Goal: Task Accomplishment & Management: Manage account settings

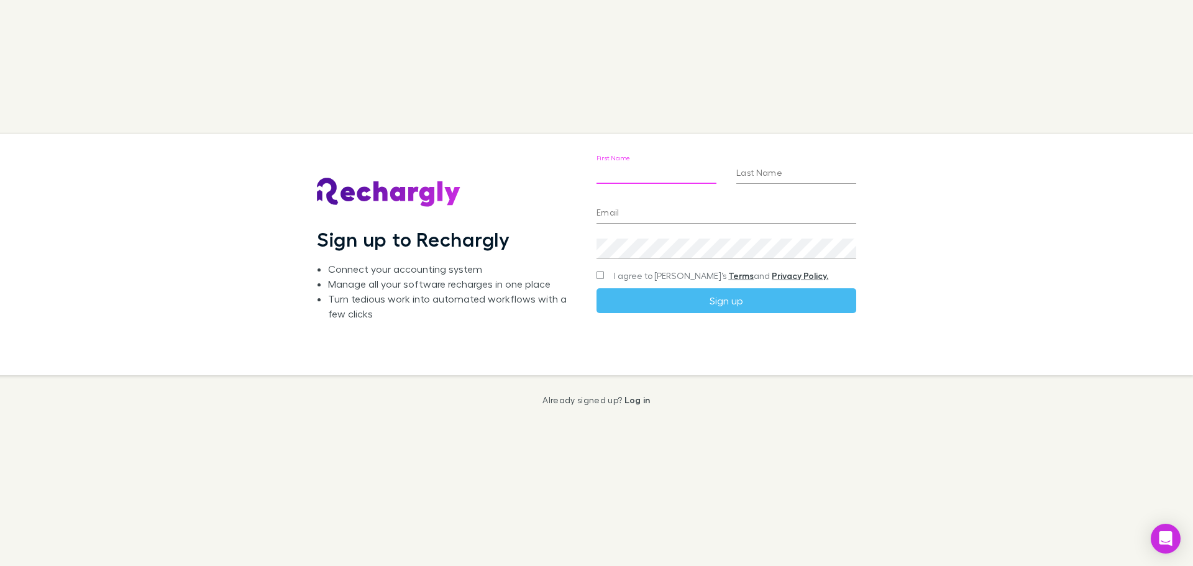
click at [623, 173] on input "First Name" at bounding box center [657, 174] width 120 height 20
type input "*****"
type input "******"
type input "**********"
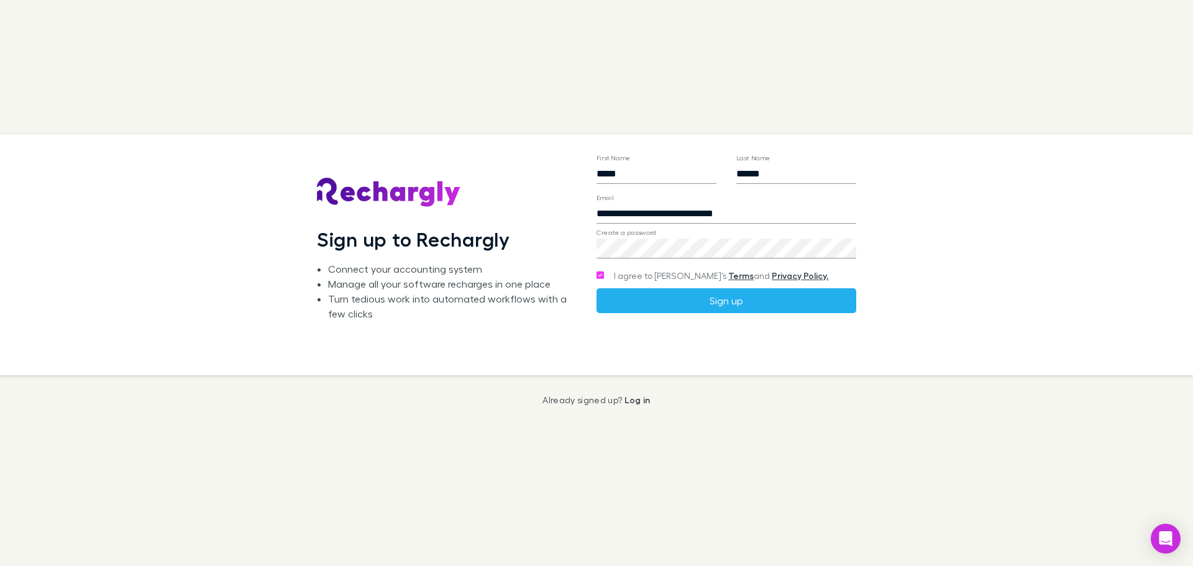
click at [687, 306] on button "Sign up" at bounding box center [727, 300] width 260 height 25
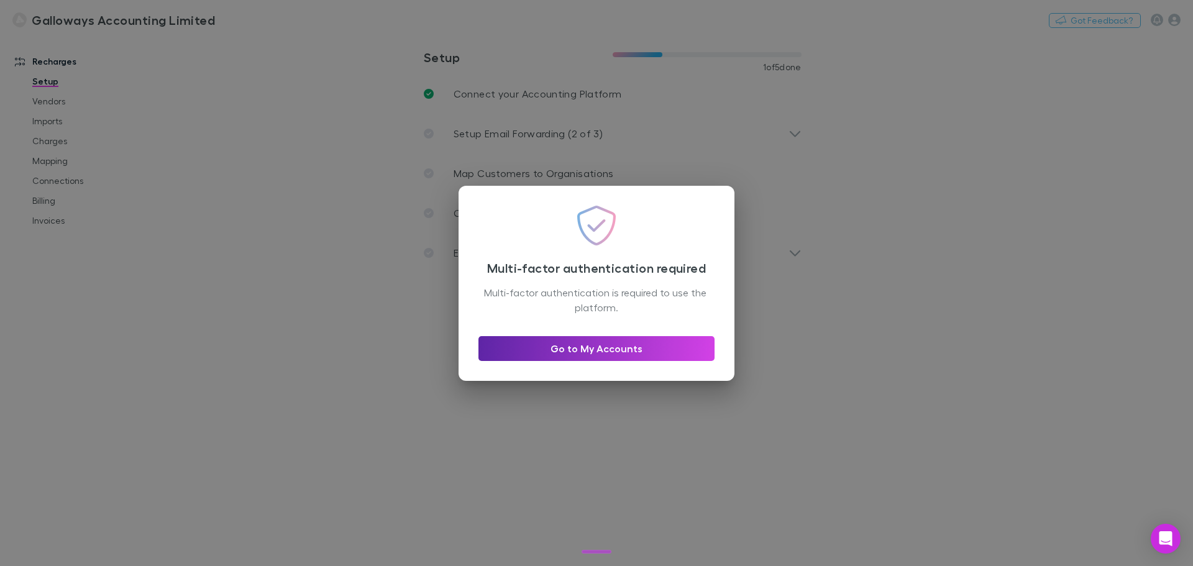
click at [655, 333] on div "Go to My Accounts" at bounding box center [597, 343] width 236 height 35
click at [650, 354] on link "Go to My Accounts" at bounding box center [597, 348] width 236 height 25
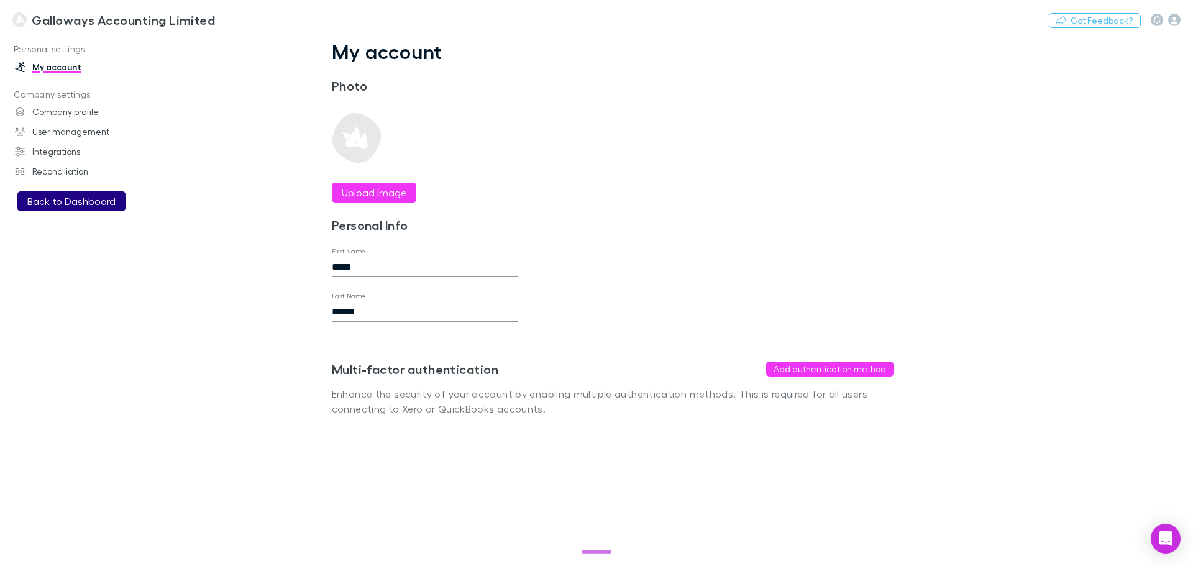
click at [75, 194] on button "Back to Dashboard" at bounding box center [71, 201] width 108 height 20
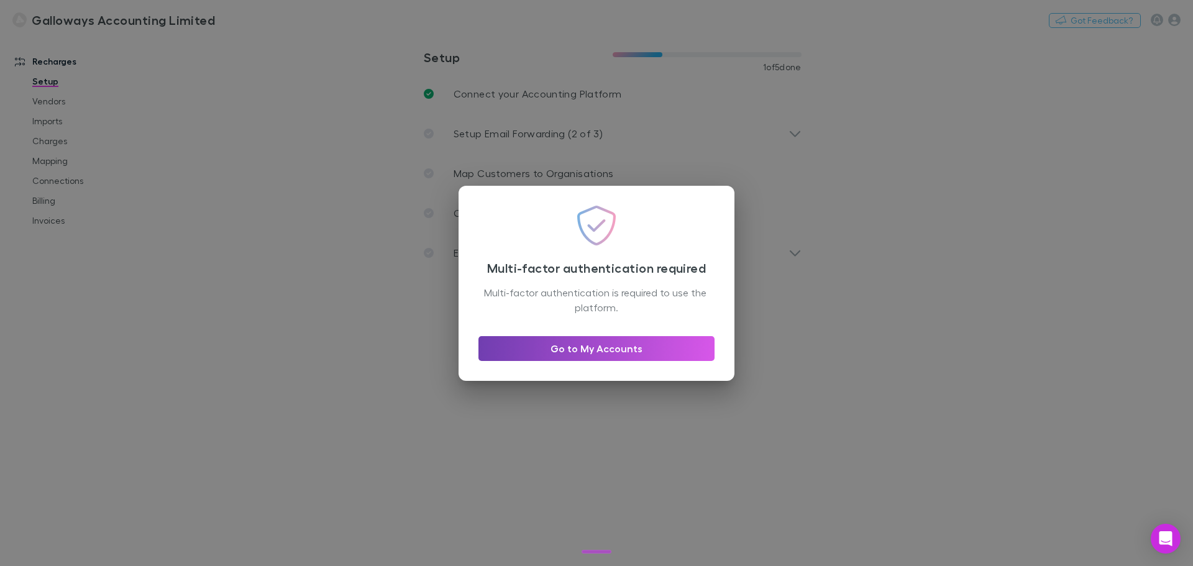
click at [585, 354] on link "Go to My Accounts" at bounding box center [597, 348] width 236 height 25
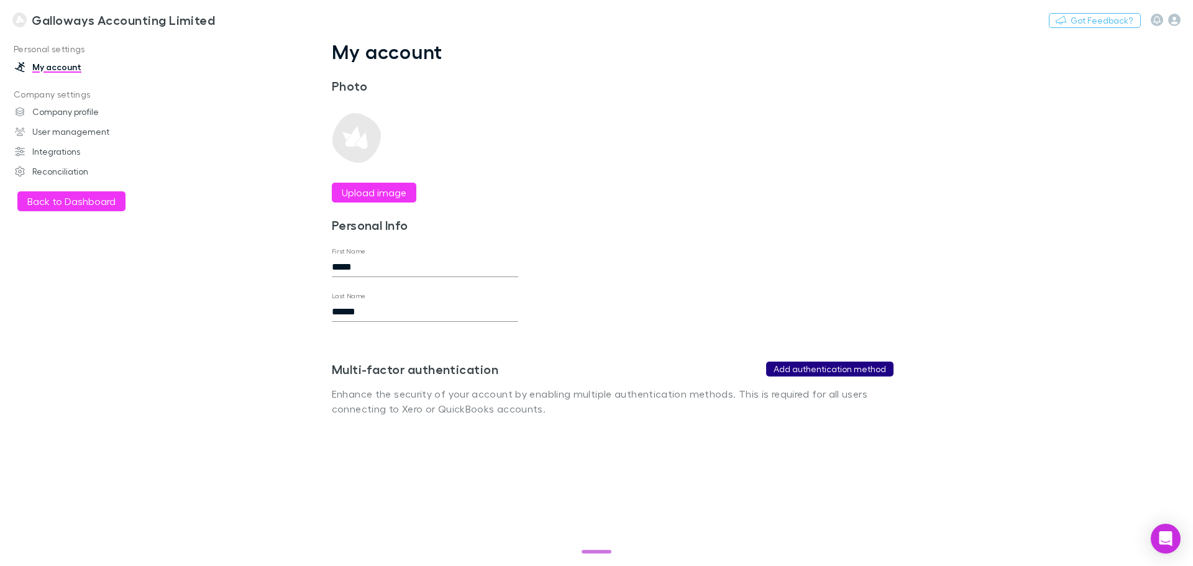
click at [852, 366] on button "Add authentication method" at bounding box center [829, 369] width 127 height 15
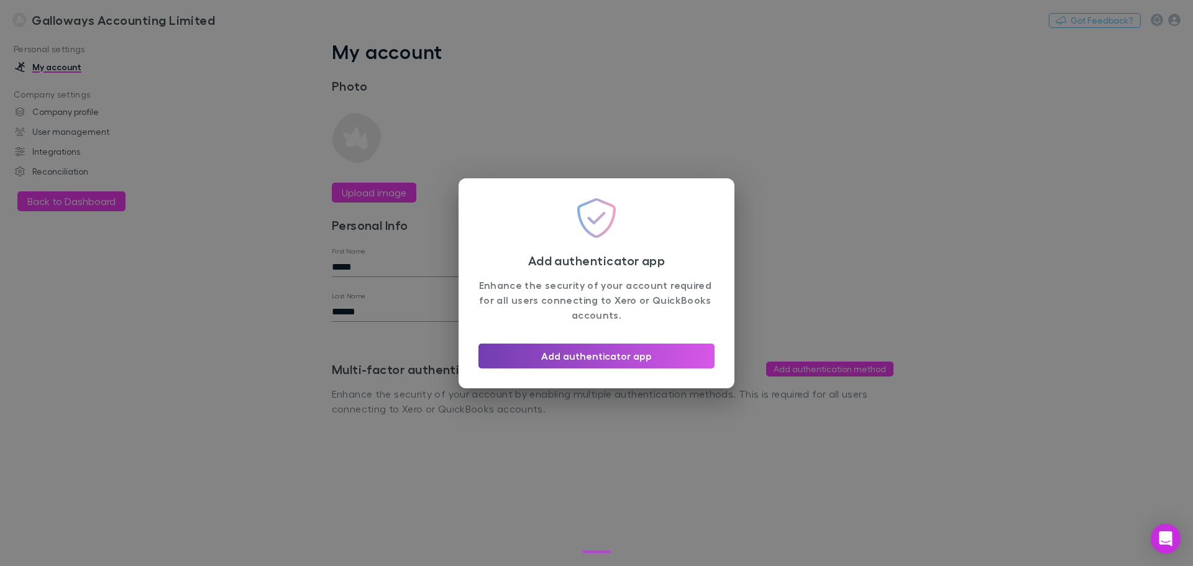
click at [558, 351] on button "Add authenticator app" at bounding box center [597, 356] width 236 height 25
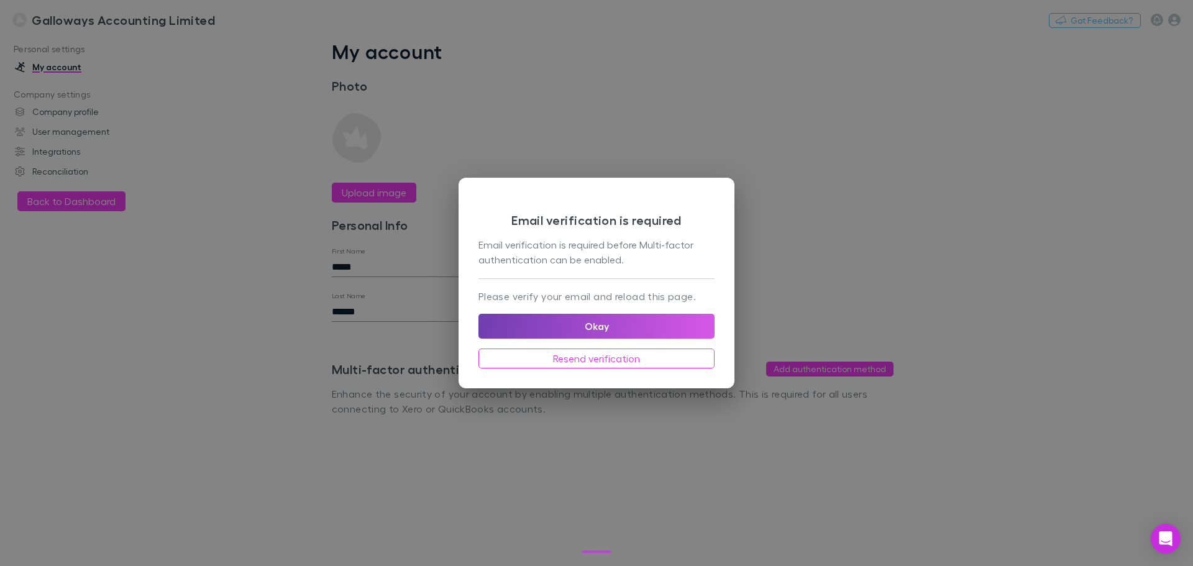
click at [656, 327] on button "Okay" at bounding box center [597, 326] width 236 height 25
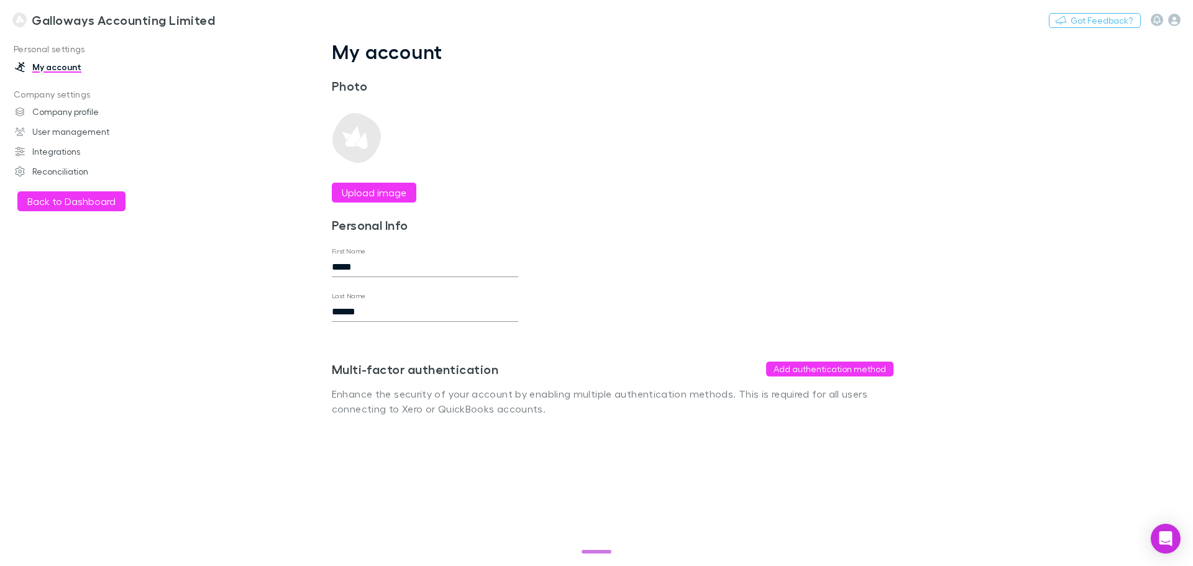
click at [874, 381] on div "Multi-factor authentication Add authentication method Enhance the security of y…" at bounding box center [613, 369] width 562 height 94
click at [861, 367] on button "Add authentication method" at bounding box center [829, 369] width 127 height 15
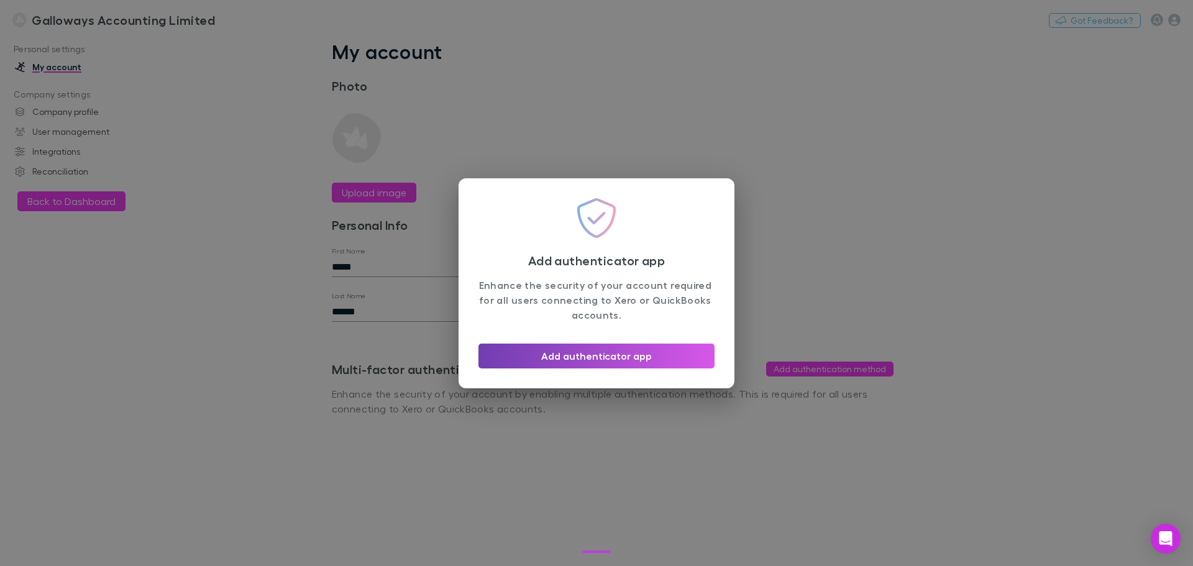
click at [599, 362] on button "Add authenticator app" at bounding box center [597, 356] width 236 height 25
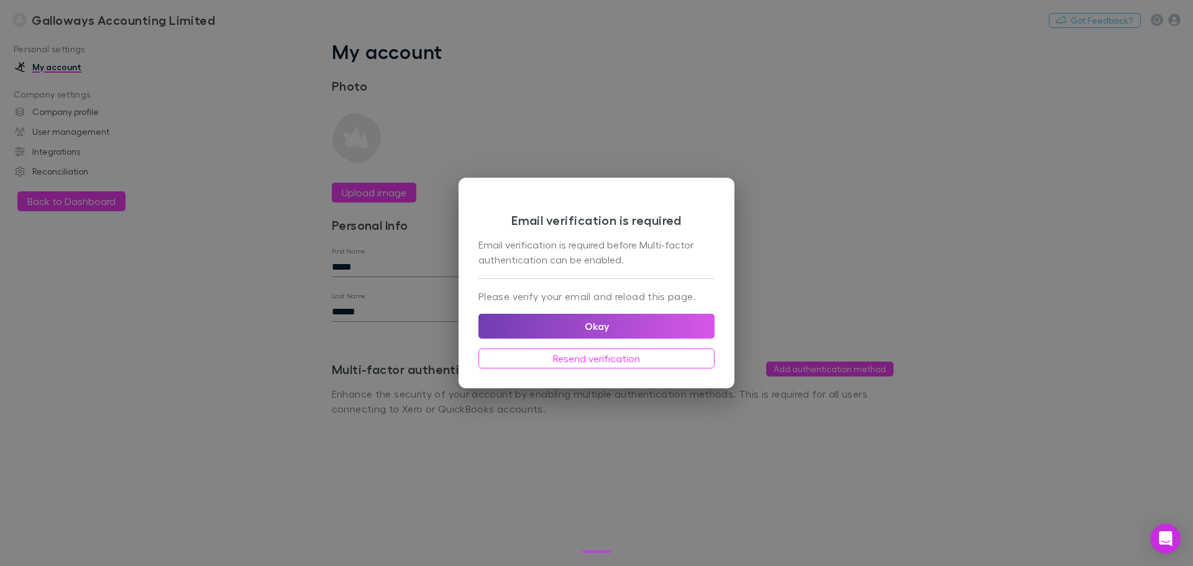
click at [605, 333] on button "Okay" at bounding box center [597, 326] width 236 height 25
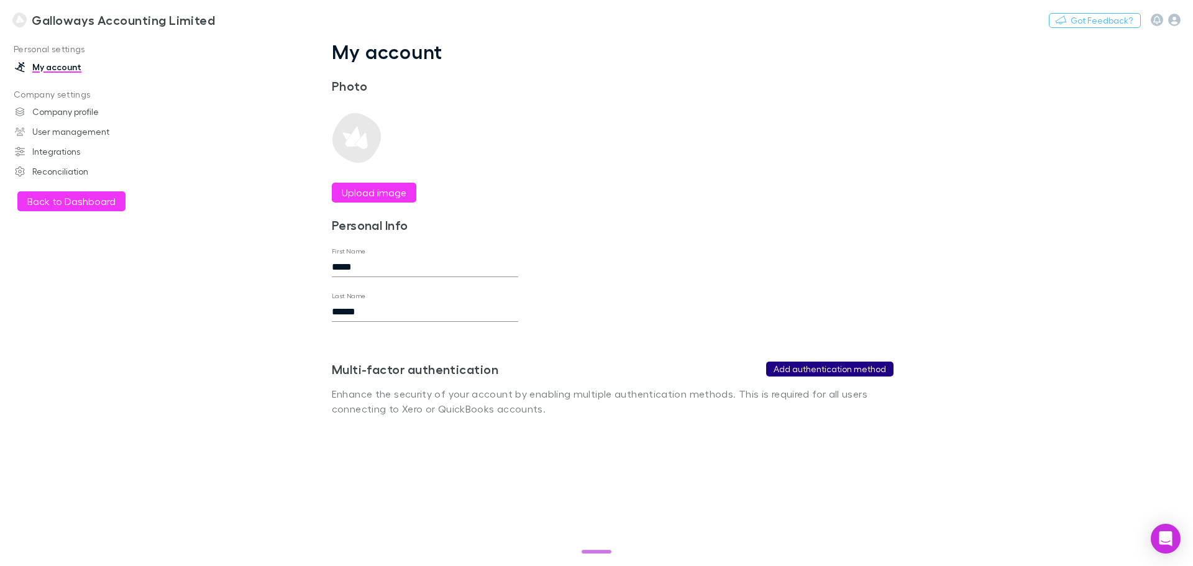
click at [810, 367] on button "Add authentication method" at bounding box center [829, 369] width 127 height 15
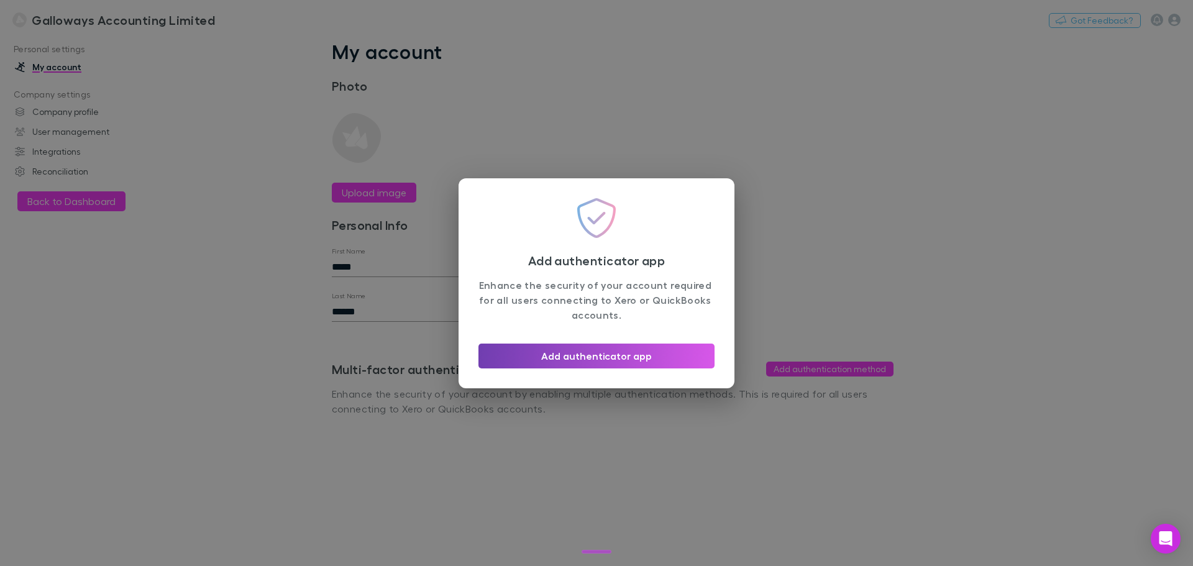
click at [623, 358] on button "Add authenticator app" at bounding box center [597, 356] width 236 height 25
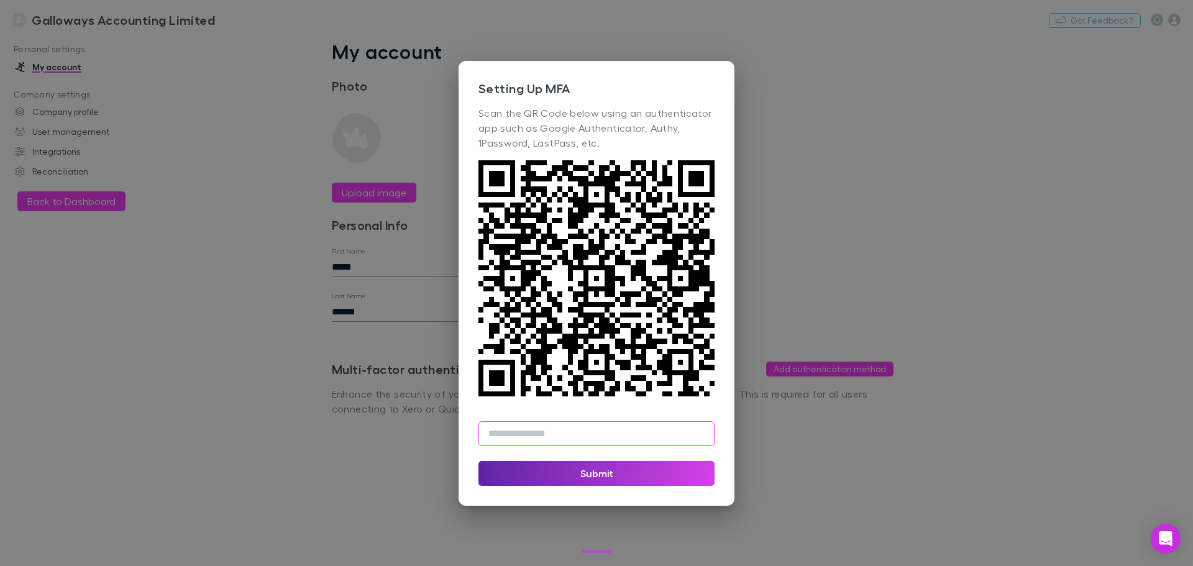
click at [540, 439] on input "text" at bounding box center [597, 433] width 236 height 25
type input "******"
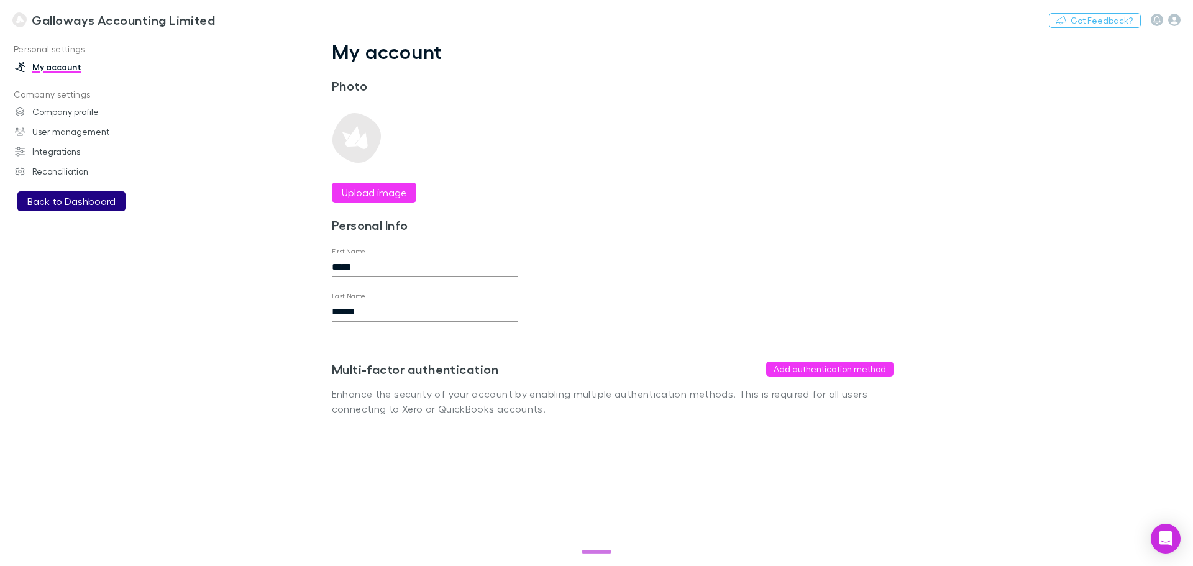
click at [90, 207] on button "Back to Dashboard" at bounding box center [71, 201] width 108 height 20
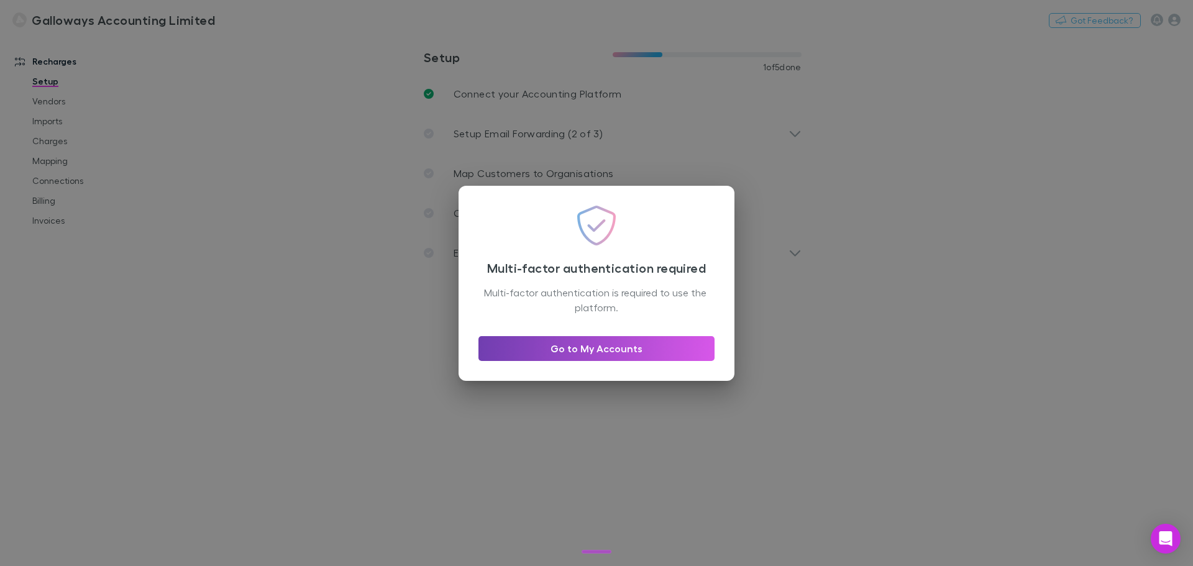
click at [571, 347] on link "Go to My Accounts" at bounding box center [597, 348] width 236 height 25
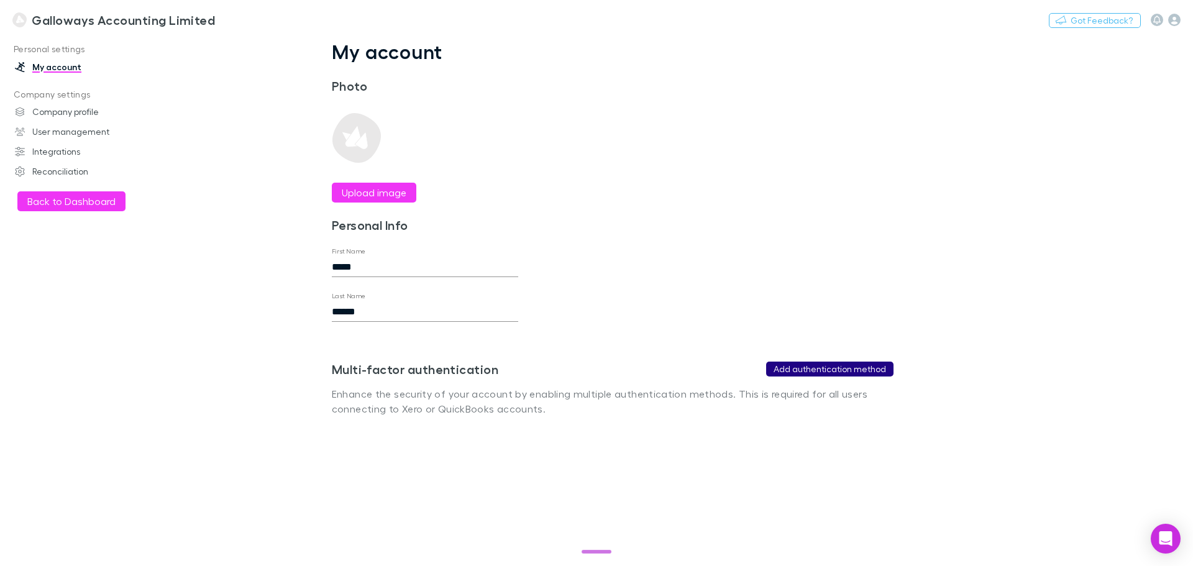
click at [862, 369] on button "Add authentication method" at bounding box center [829, 369] width 127 height 15
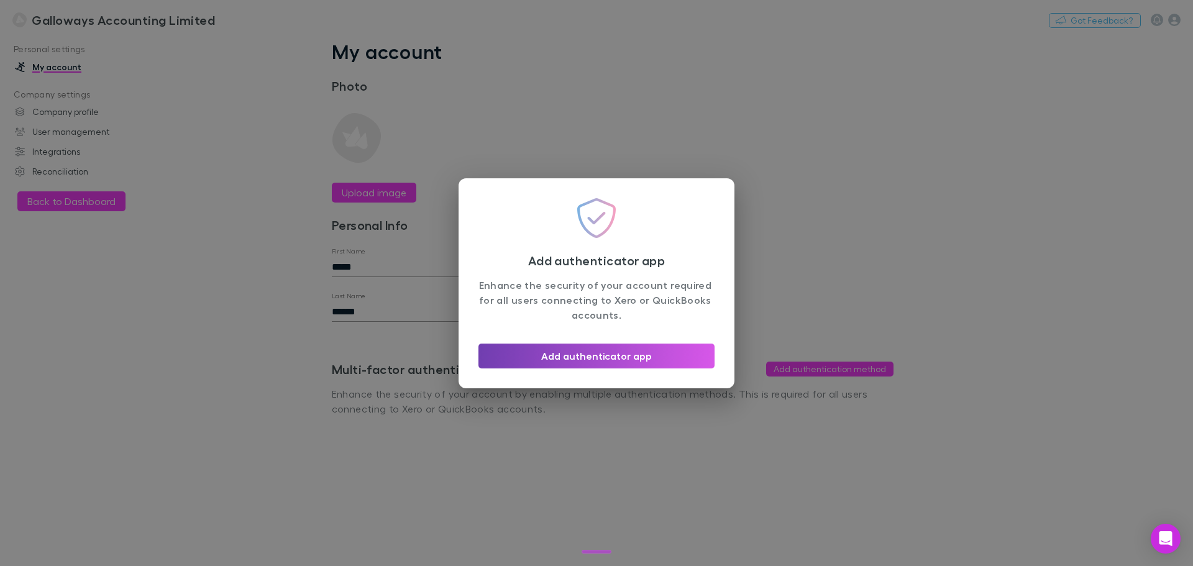
click at [628, 351] on button "Add authenticator app" at bounding box center [597, 356] width 236 height 25
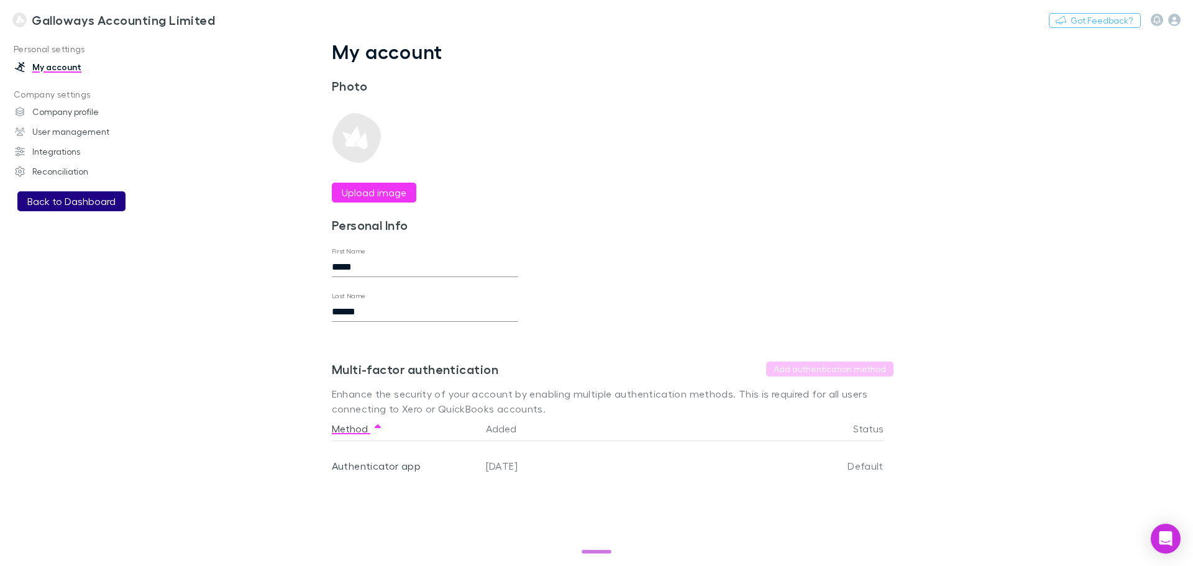
click at [78, 209] on button "Back to Dashboard" at bounding box center [71, 201] width 108 height 20
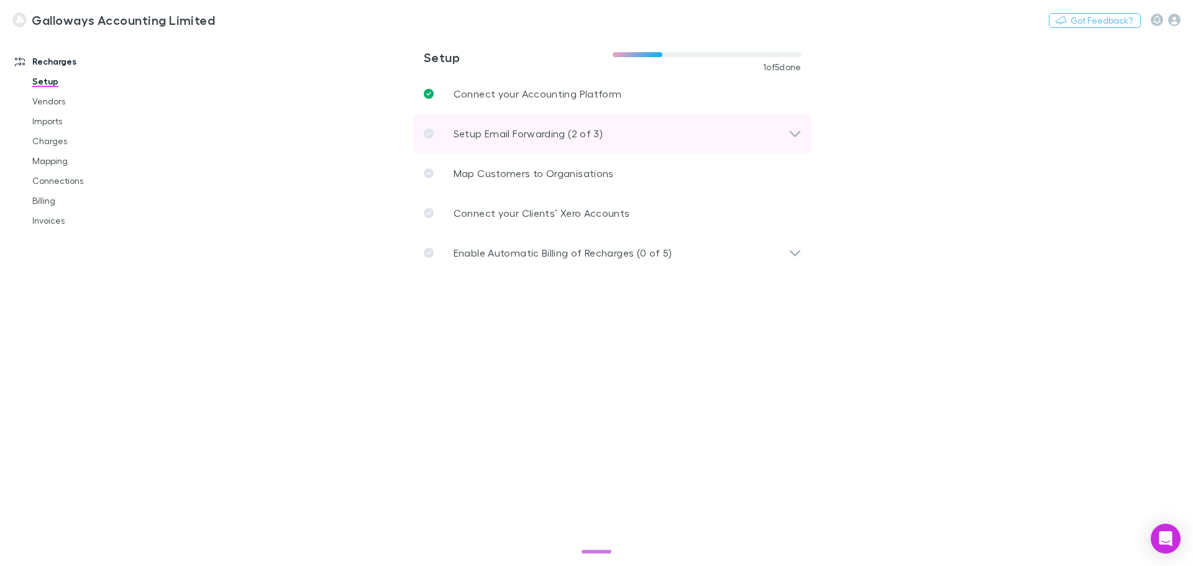
click at [489, 131] on p "Setup Email Forwarding (2 of 3)" at bounding box center [528, 133] width 149 height 15
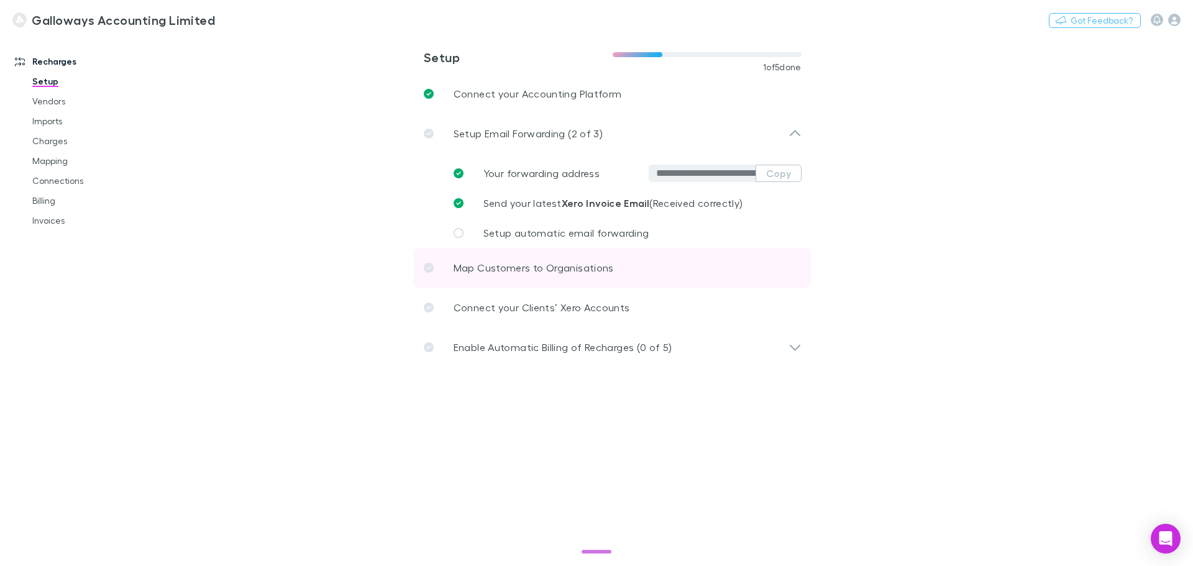
click at [515, 270] on p "Map Customers to Organisations" at bounding box center [534, 267] width 160 height 15
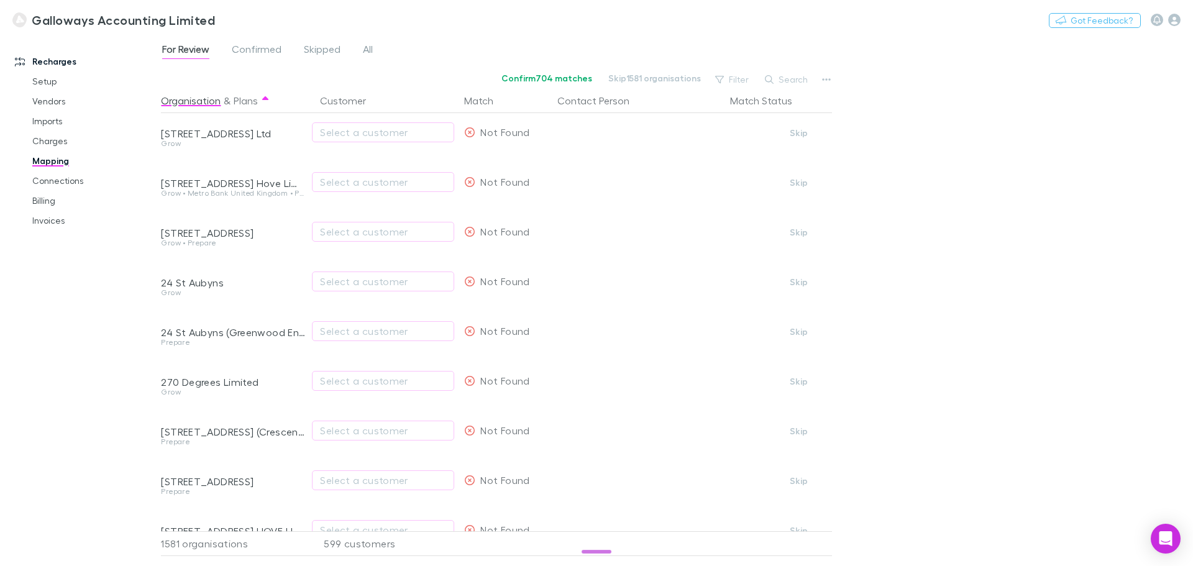
scroll to position [586, 0]
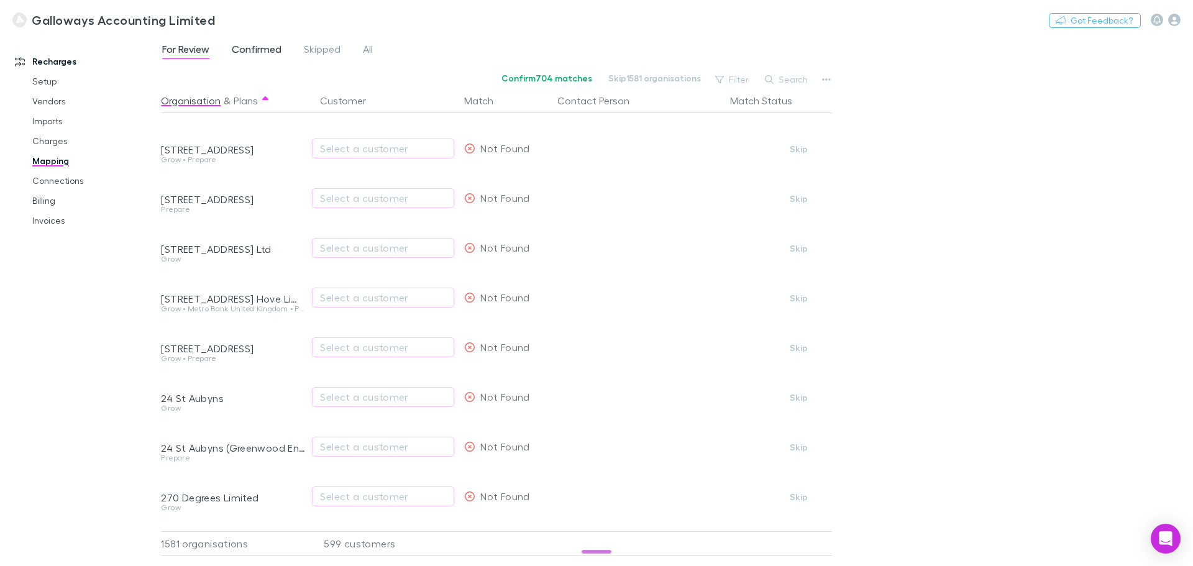
click at [264, 55] on span "Confirmed" at bounding box center [257, 51] width 50 height 16
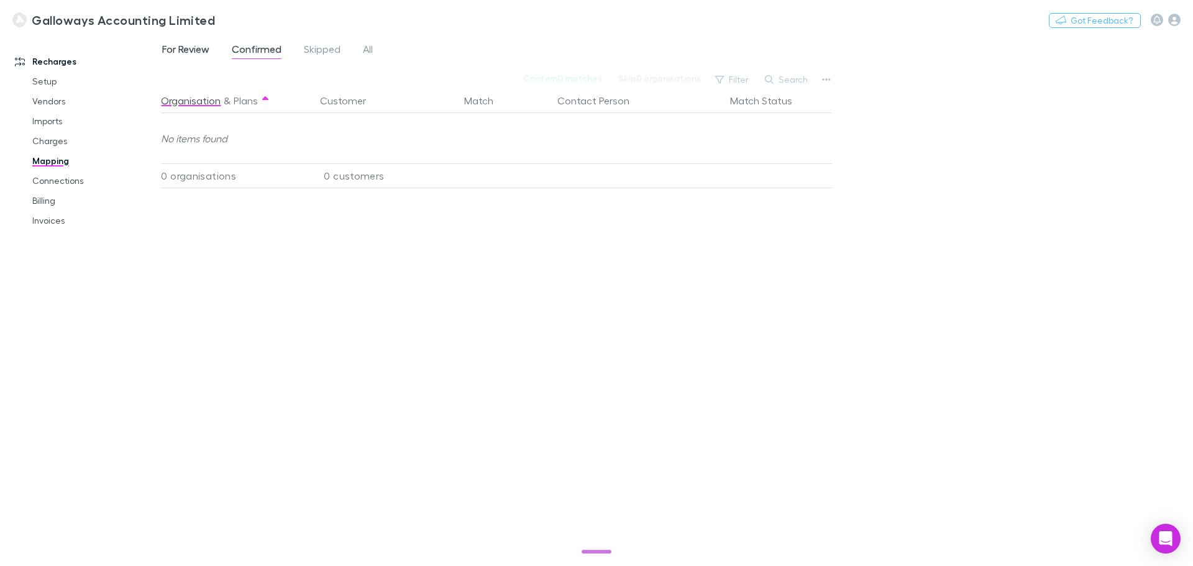
click at [182, 53] on span "For Review" at bounding box center [185, 51] width 47 height 16
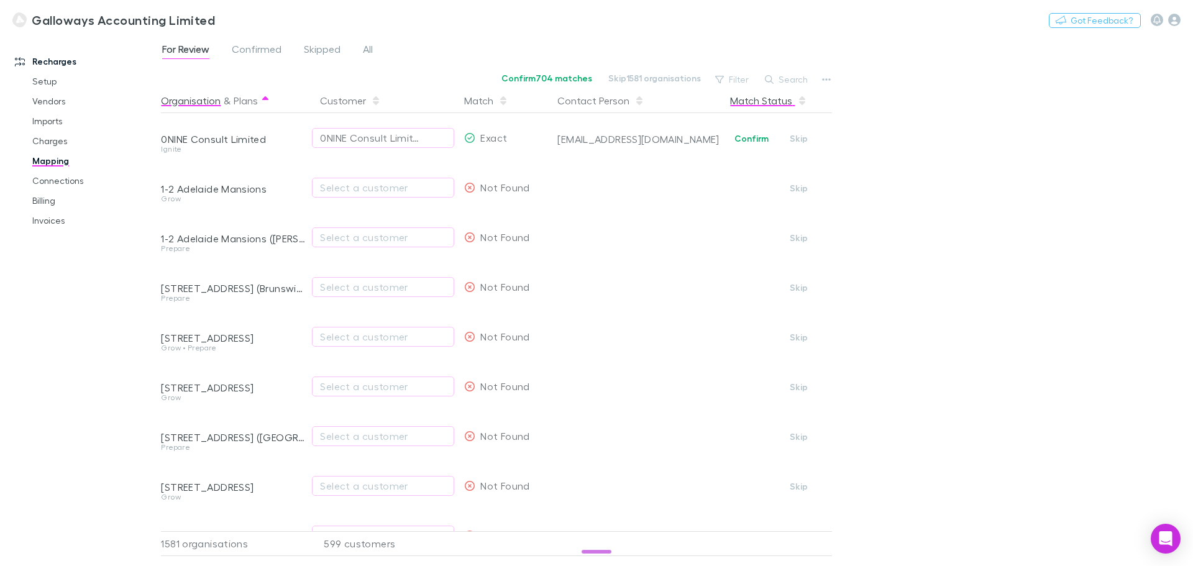
click at [763, 103] on button "Match Status" at bounding box center [768, 100] width 77 height 25
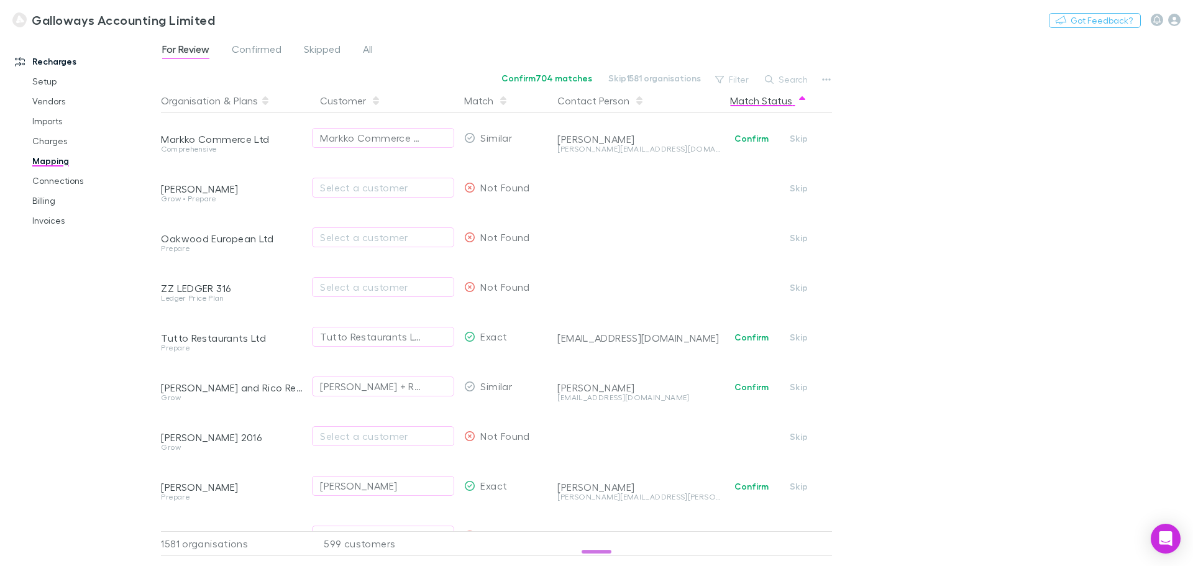
click at [755, 103] on button "Match Status" at bounding box center [768, 100] width 77 height 25
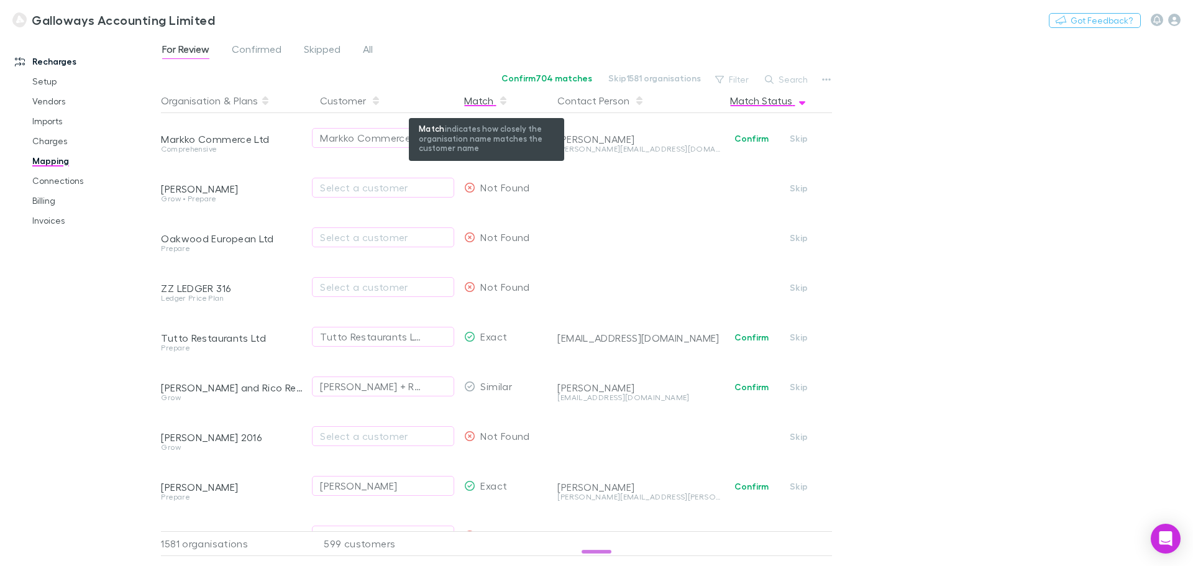
click at [480, 96] on div "Match" at bounding box center [486, 100] width 44 height 25
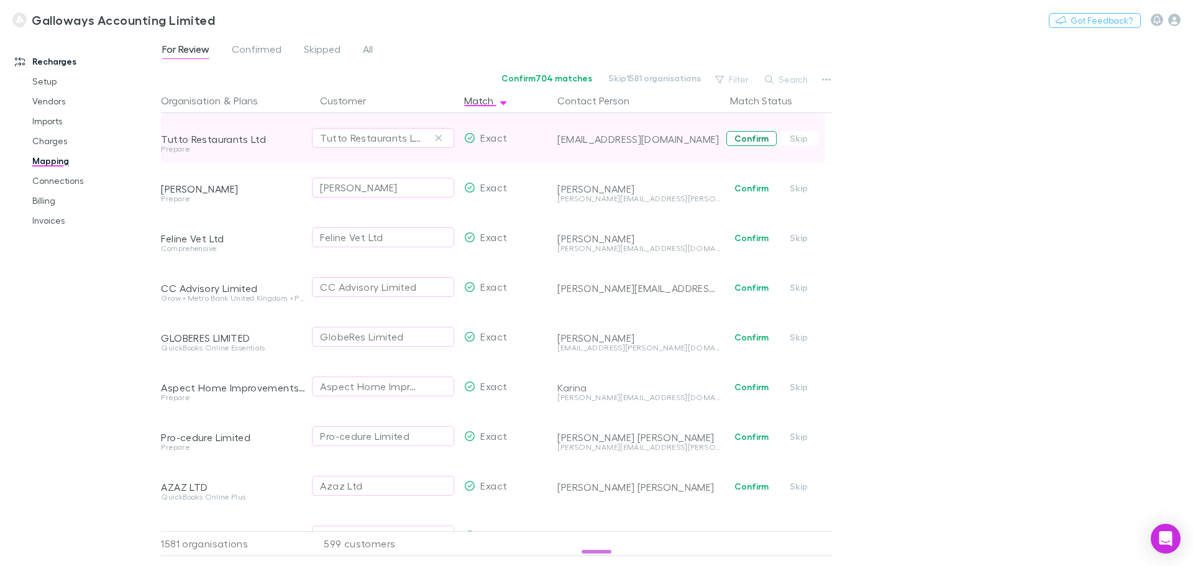
click at [742, 136] on button "Confirm" at bounding box center [752, 138] width 50 height 15
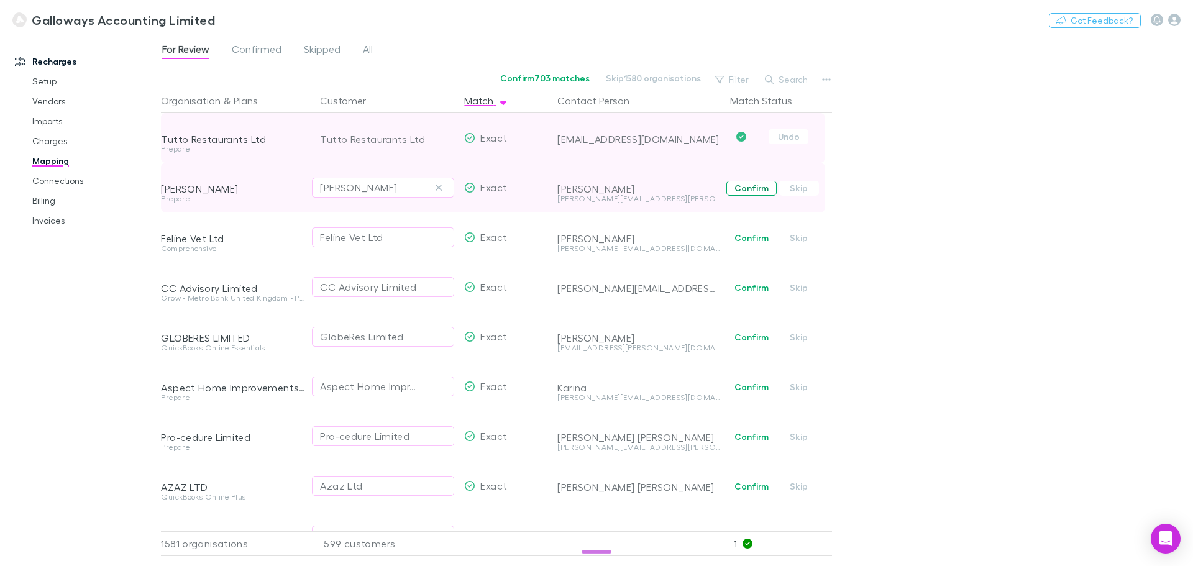
click at [752, 189] on button "Confirm" at bounding box center [752, 188] width 50 height 15
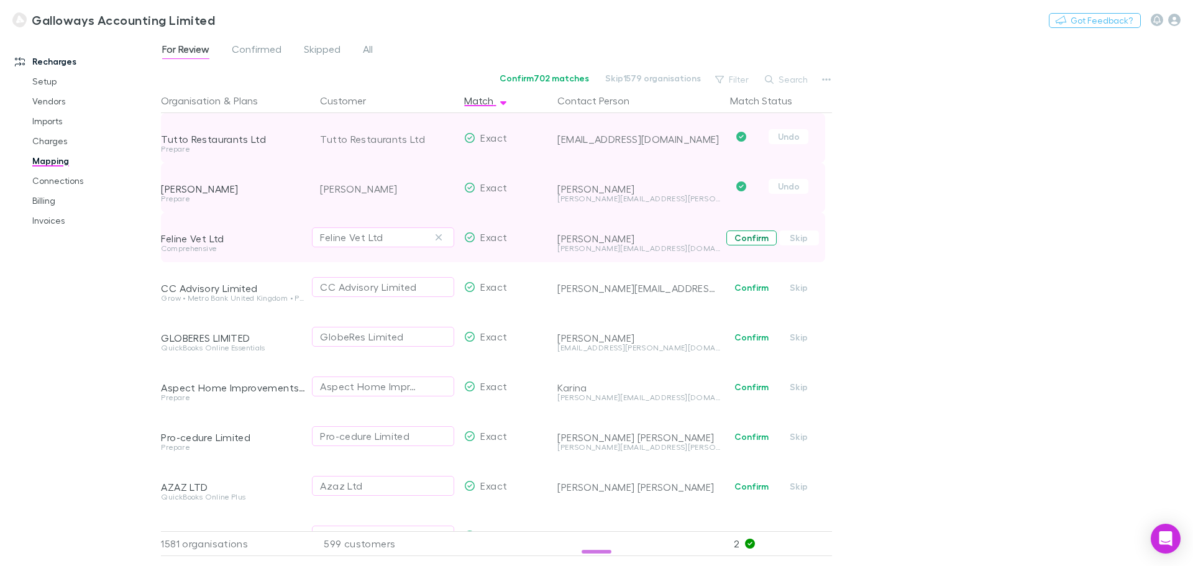
click at [760, 239] on button "Confirm" at bounding box center [752, 238] width 50 height 15
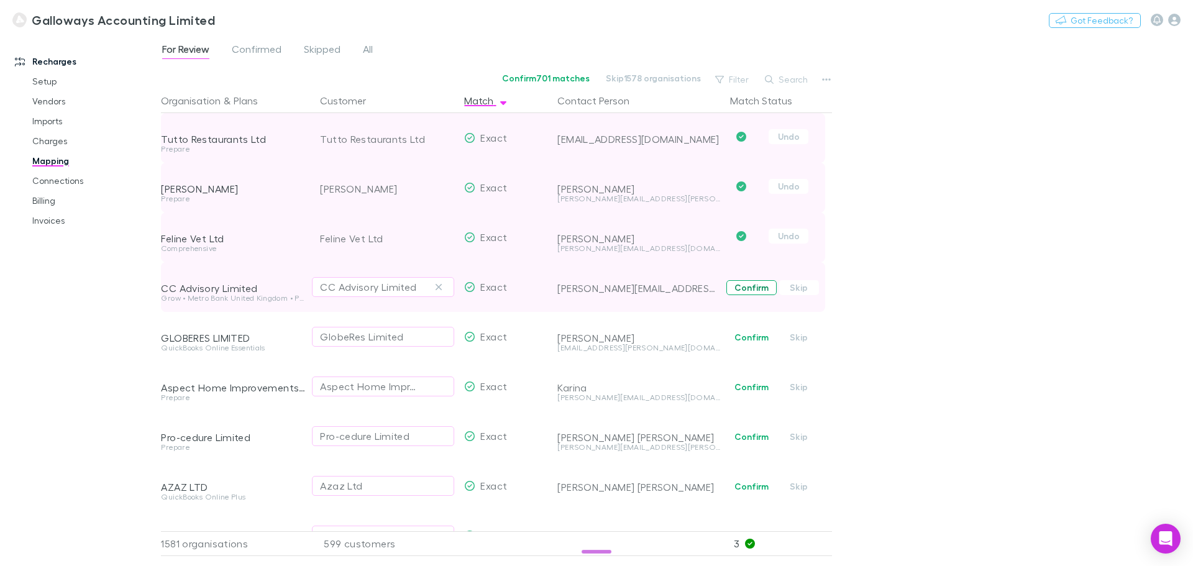
click at [755, 292] on button "Confirm" at bounding box center [752, 287] width 50 height 15
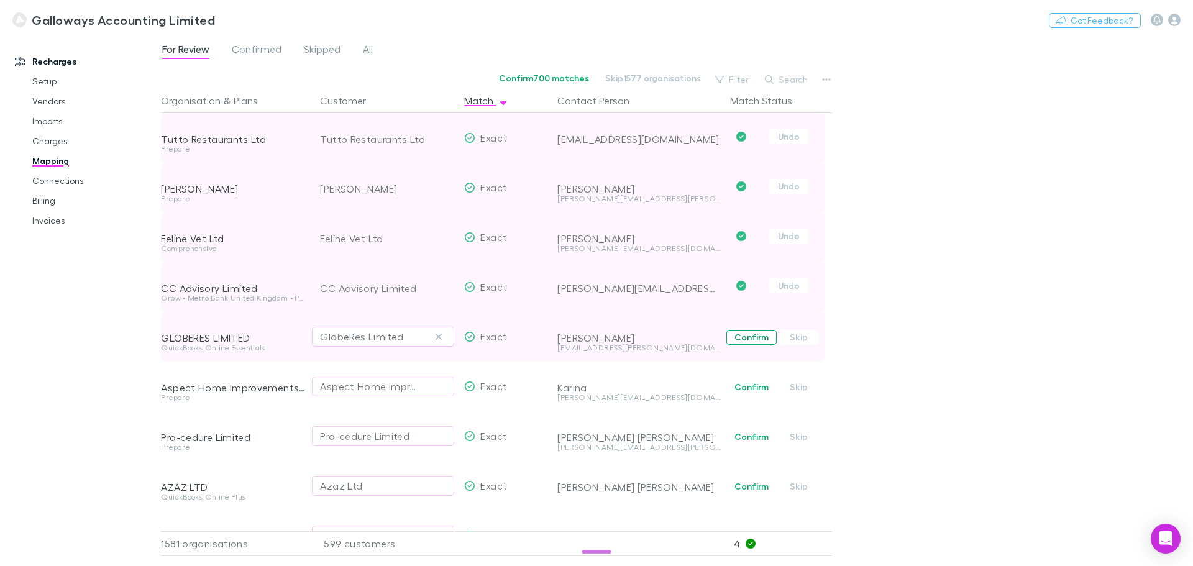
click at [745, 344] on button "Confirm" at bounding box center [752, 337] width 50 height 15
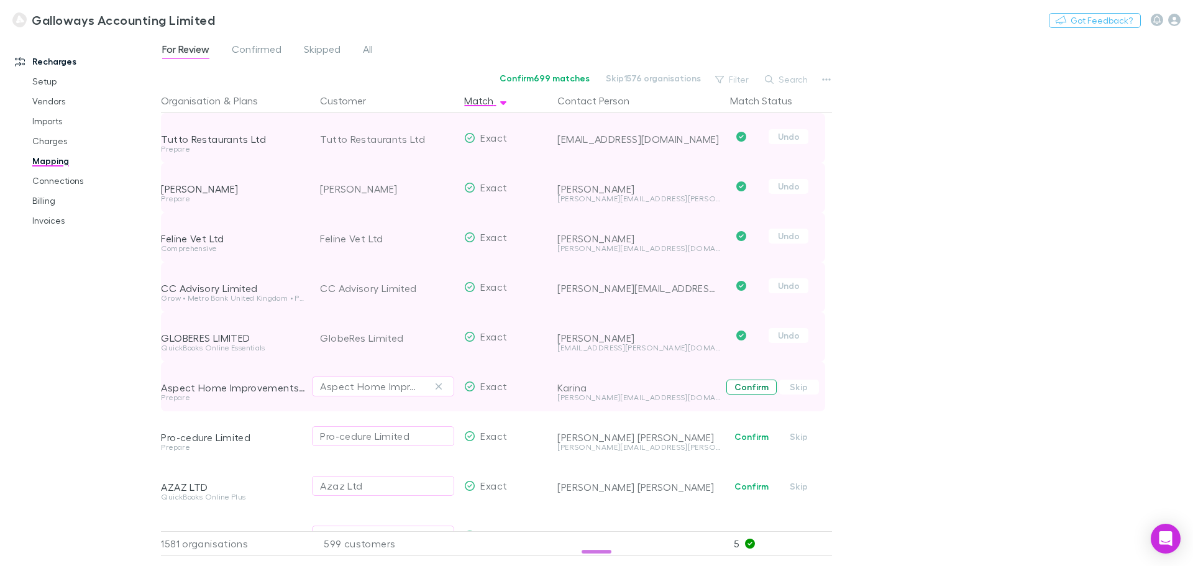
click at [749, 387] on button "Confirm" at bounding box center [752, 387] width 50 height 15
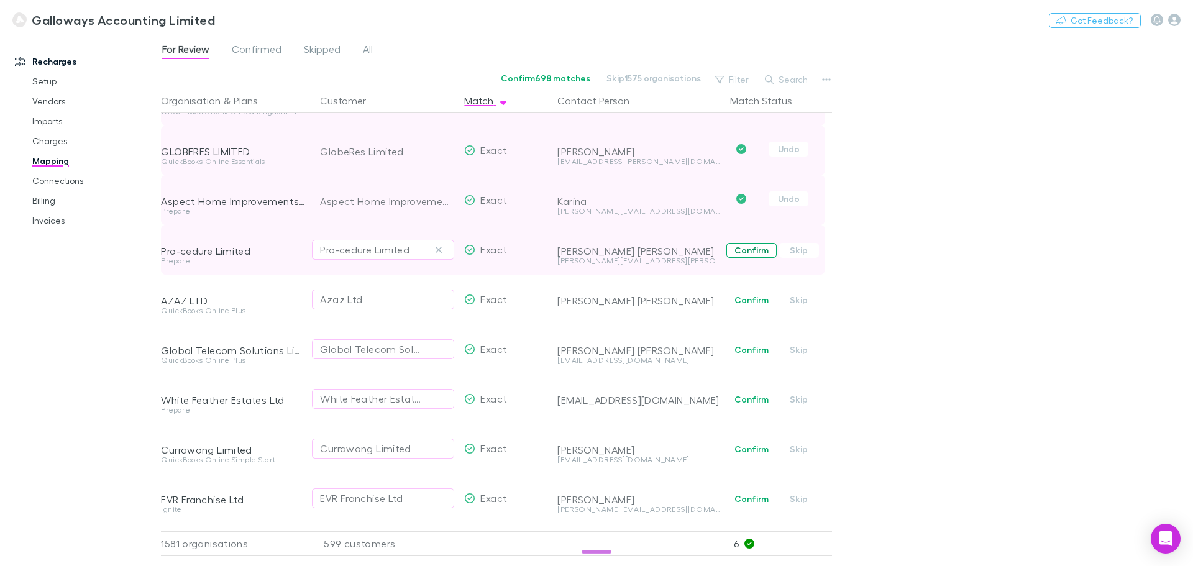
click at [750, 251] on button "Confirm" at bounding box center [752, 250] width 50 height 15
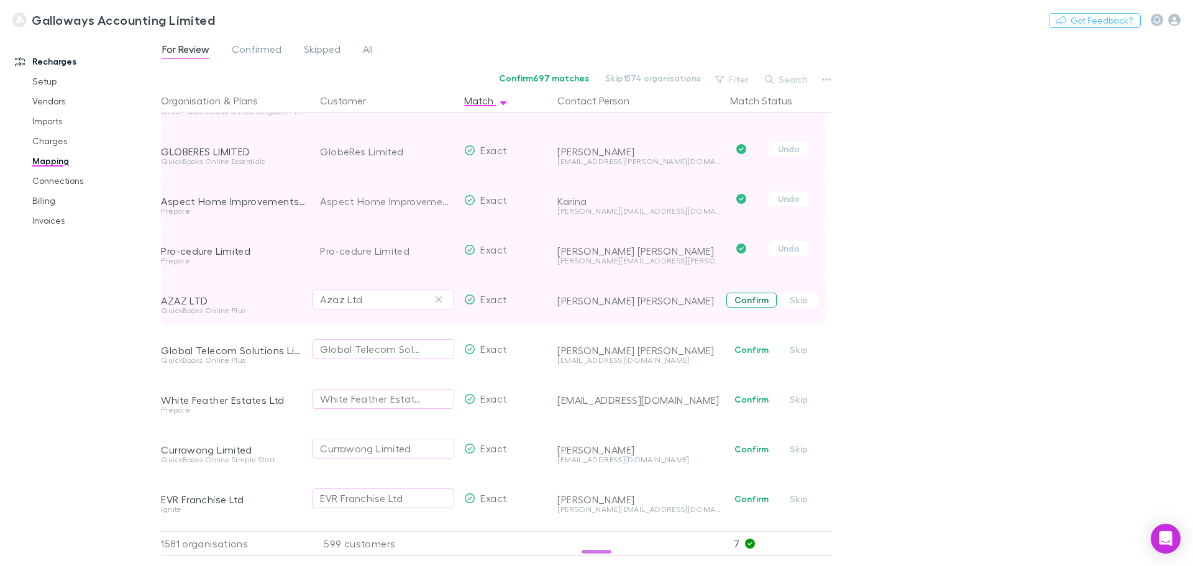
click at [747, 303] on button "Confirm" at bounding box center [752, 300] width 50 height 15
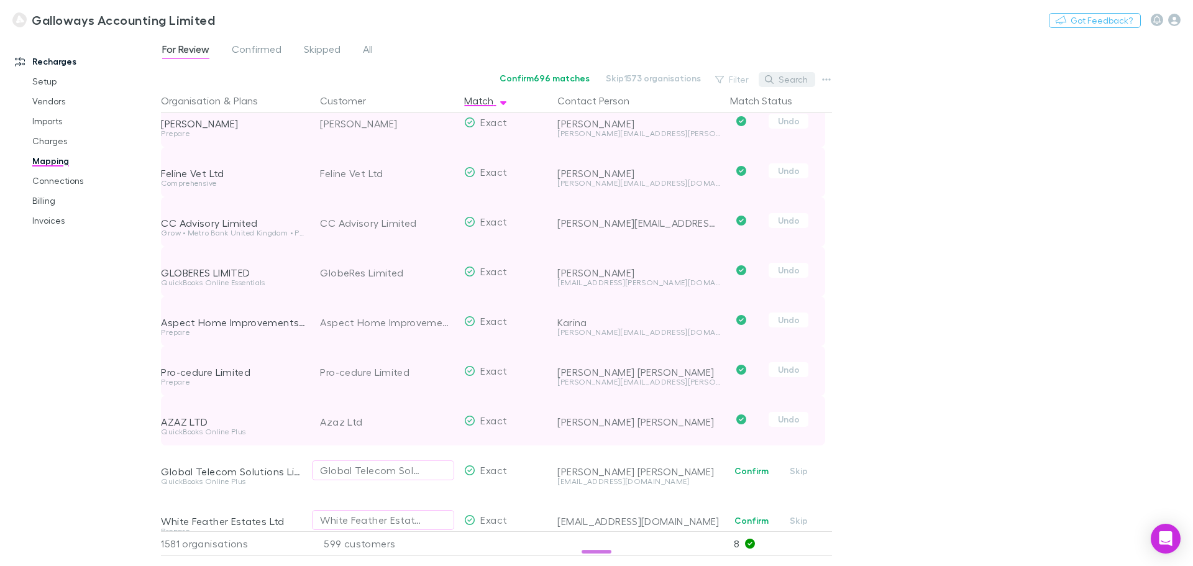
scroll to position [0, 0]
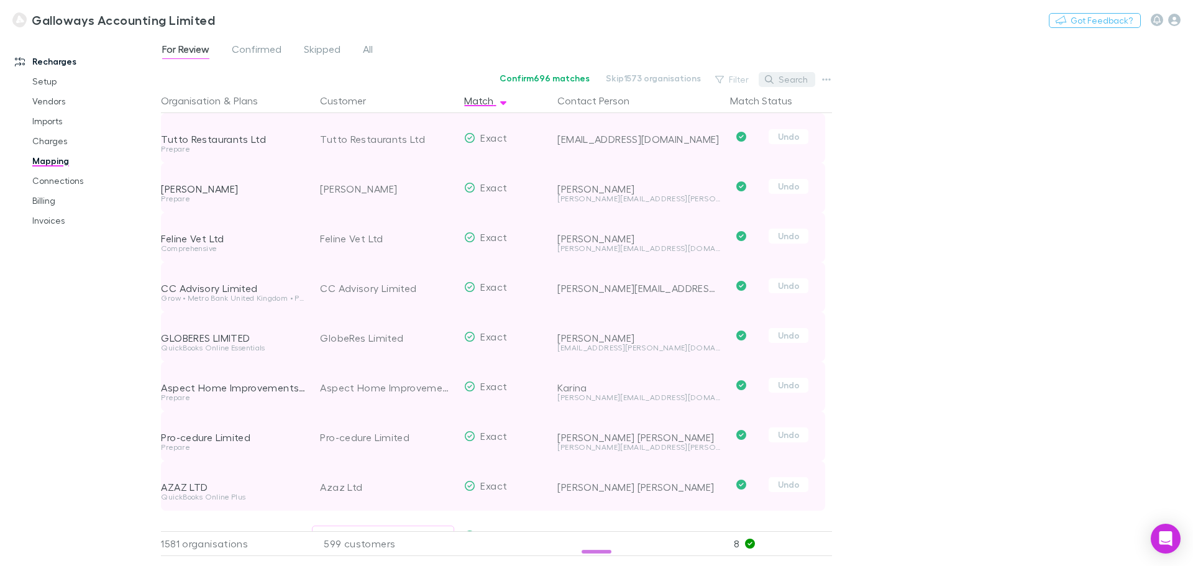
click at [786, 76] on button "Search" at bounding box center [787, 79] width 57 height 15
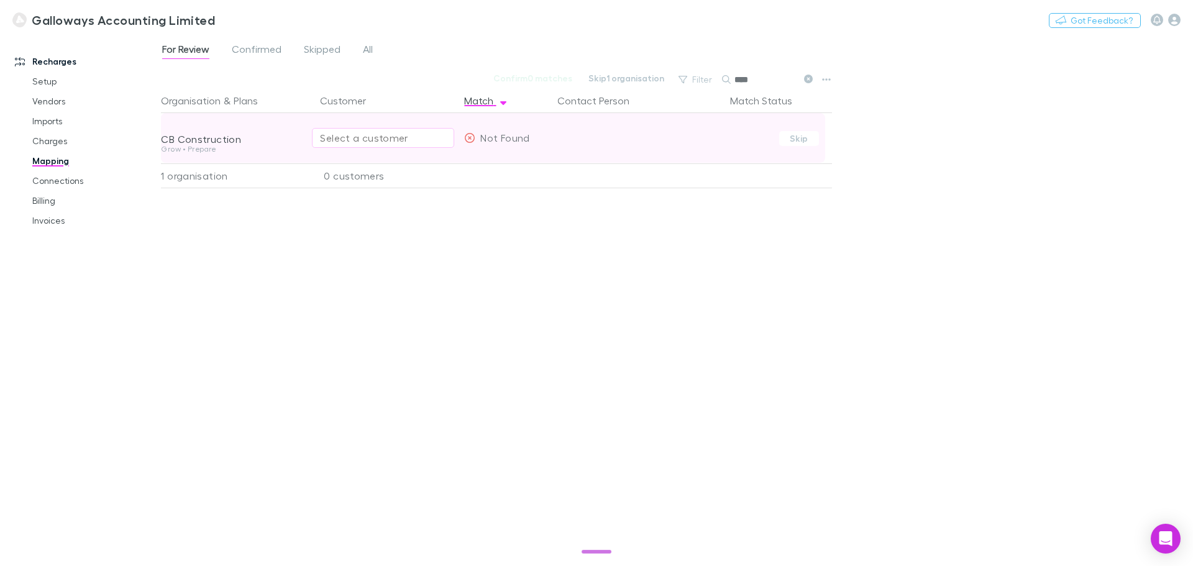
type input "****"
click at [374, 136] on div "Select a customer" at bounding box center [383, 138] width 126 height 15
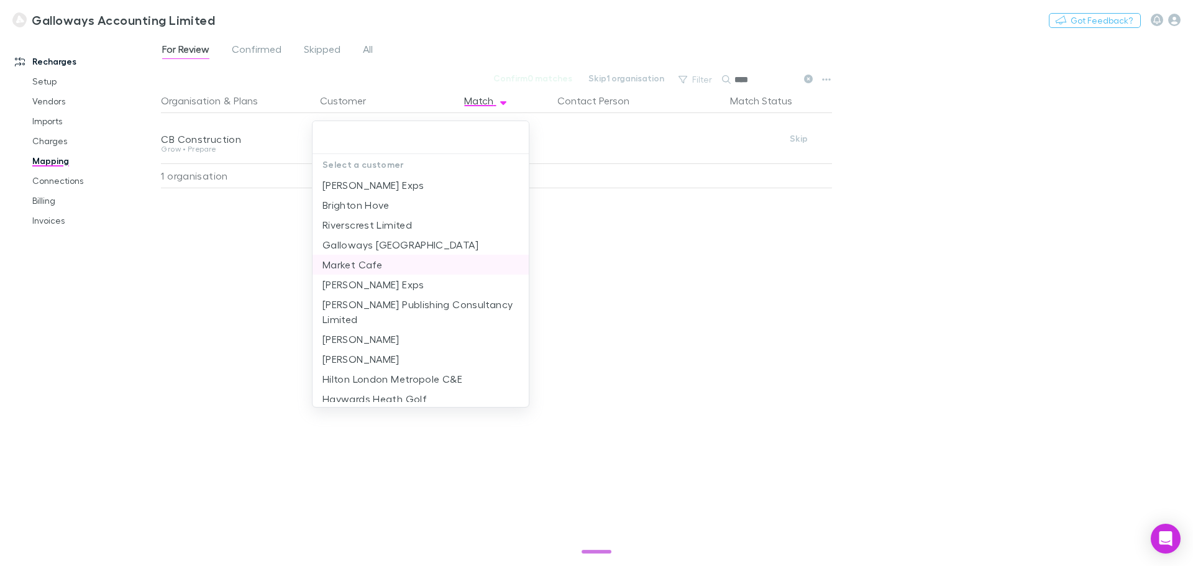
scroll to position [186, 0]
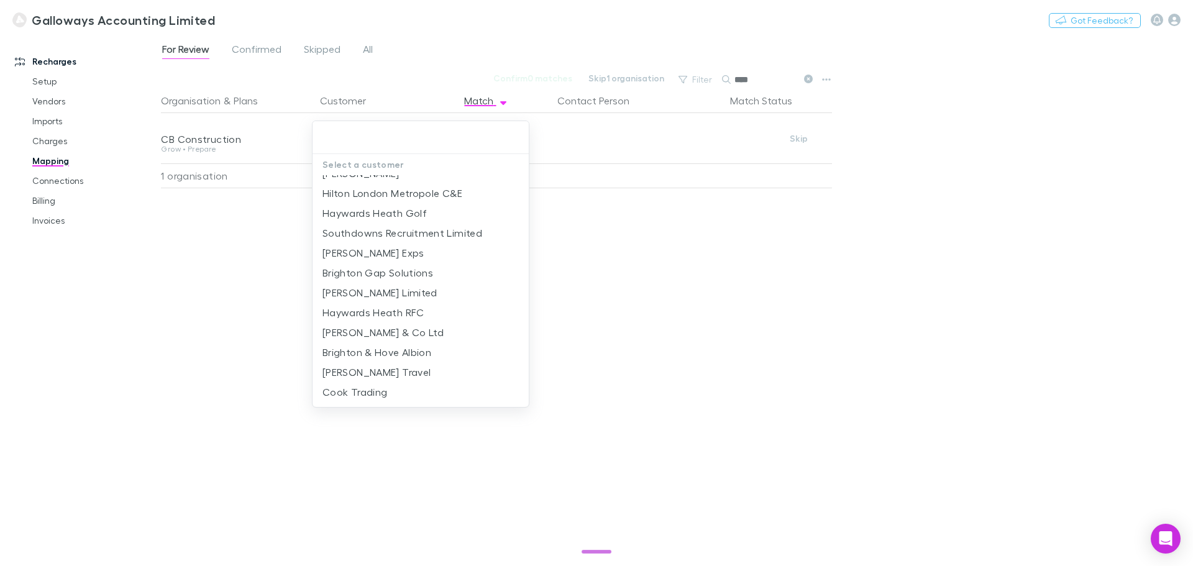
click at [676, 269] on div at bounding box center [596, 283] width 1193 height 566
